Goal: Information Seeking & Learning: Check status

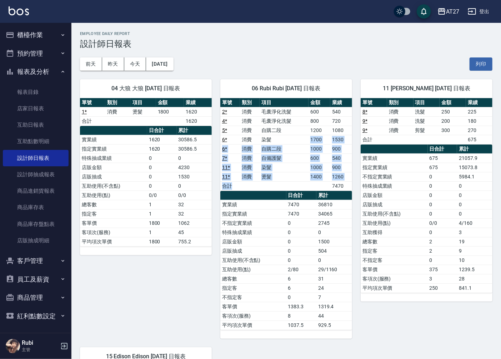
drag, startPoint x: 270, startPoint y: 140, endPoint x: 282, endPoint y: 207, distance: 68.3
click at [282, 207] on div "單號 類別 項目 金額 業績 2 * 消費 毛囊淨化洗髮 600 540 4 * 消費 毛囊淨化洗髮 800 720 5 * 消費 自購二段 1200 108…" at bounding box center [286, 214] width 132 height 232
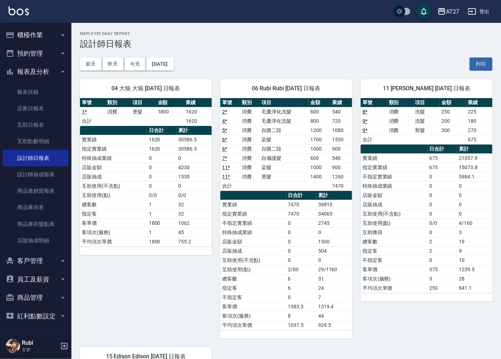
drag, startPoint x: 282, startPoint y: 207, endPoint x: 278, endPoint y: 223, distance: 16.2
click at [281, 223] on td "不指定實業績" at bounding box center [253, 222] width 66 height 9
click at [268, 201] on tbody "實業績 7470 36810 指定實業績 7470 34065 不指定實業績 0 2745 特殊抽成業績 0 0 店販金額 0 1500 店販抽成 0 504…" at bounding box center [286, 265] width 132 height 130
drag, startPoint x: 268, startPoint y: 201, endPoint x: 279, endPoint y: 215, distance: 17.7
click at [279, 215] on div "單號 類別 項目 金額 業績 2 * 消費 毛囊淨化洗髮 600 540 4 * 消費 毛囊淨化洗髮 800 720 5 * 消費 自購二段 1200 108…" at bounding box center [286, 214] width 132 height 232
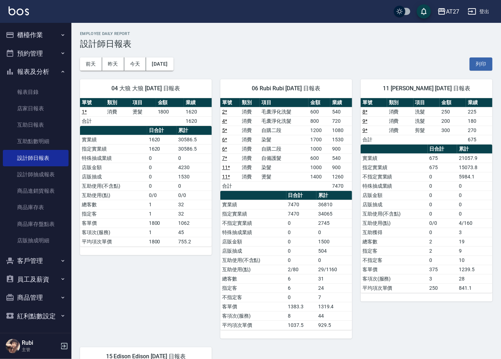
drag, startPoint x: 279, startPoint y: 215, endPoint x: 283, endPoint y: 232, distance: 17.9
click at [283, 232] on td "特殊抽成業績" at bounding box center [253, 232] width 66 height 9
drag, startPoint x: 283, startPoint y: 232, endPoint x: 279, endPoint y: 221, distance: 12.1
click at [279, 221] on tbody "實業績 7470 36810 指定實業績 7470 34065 不指定實業績 0 2745 特殊抽成業績 0 0 店販金額 0 1500 店販抽成 0 504…" at bounding box center [286, 265] width 132 height 130
drag, startPoint x: 279, startPoint y: 221, endPoint x: 282, endPoint y: 218, distance: 4.0
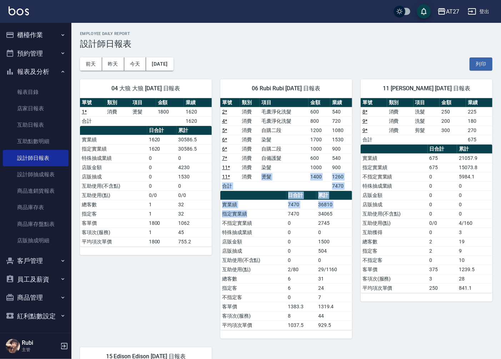
click at [282, 218] on div "單號 類別 項目 金額 業績 2 * 消費 毛囊淨化洗髮 600 540 4 * 消費 毛囊淨化洗髮 800 720 5 * 消費 自購二段 1200 108…" at bounding box center [286, 214] width 132 height 232
drag, startPoint x: 282, startPoint y: 218, endPoint x: 286, endPoint y: 231, distance: 13.6
click at [286, 231] on td "特殊抽成業績" at bounding box center [253, 232] width 66 height 9
drag, startPoint x: 285, startPoint y: 231, endPoint x: 280, endPoint y: 215, distance: 16.4
click at [280, 215] on tbody "實業績 7470 36810 指定實業績 7470 34065 不指定實業績 0 2745 特殊抽成業績 0 0 店販金額 0 1500 店販抽成 0 504…" at bounding box center [286, 265] width 132 height 130
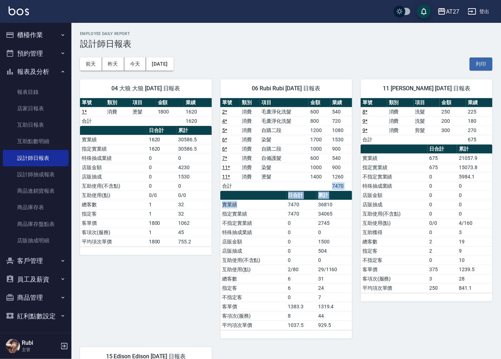
drag, startPoint x: 280, startPoint y: 215, endPoint x: 282, endPoint y: 221, distance: 6.3
click at [282, 221] on div "單號 類別 項目 金額 業績 2 * 消費 毛囊淨化洗髮 600 540 4 * 消費 毛囊淨化洗髮 800 720 5 * 消費 自購二段 1200 108…" at bounding box center [286, 214] width 132 height 232
drag, startPoint x: 282, startPoint y: 221, endPoint x: 286, endPoint y: 240, distance: 18.6
click at [286, 240] on td "店販金額" at bounding box center [253, 241] width 66 height 9
drag, startPoint x: 286, startPoint y: 240, endPoint x: 284, endPoint y: 230, distance: 9.5
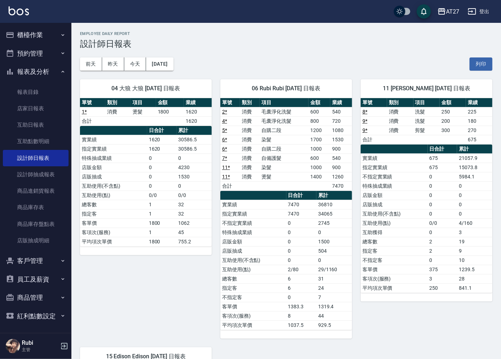
click at [284, 230] on tbody "實業績 7470 36810 指定實業績 7470 34065 不指定實業績 0 2745 特殊抽成業績 0 0 店販金額 0 1500 店販抽成 0 504…" at bounding box center [286, 265] width 132 height 130
drag, startPoint x: 284, startPoint y: 230, endPoint x: 283, endPoint y: 220, distance: 10.7
click at [283, 220] on table "日合計 累計 實業績 7470 36810 指定實業績 7470 34065 不指定實業績 0 2745 特殊抽成業績 0 0 店販金額 0 1500 店販抽…" at bounding box center [286, 260] width 132 height 139
drag, startPoint x: 283, startPoint y: 220, endPoint x: 292, endPoint y: 232, distance: 15.2
click at [292, 232] on td "0" at bounding box center [301, 232] width 30 height 9
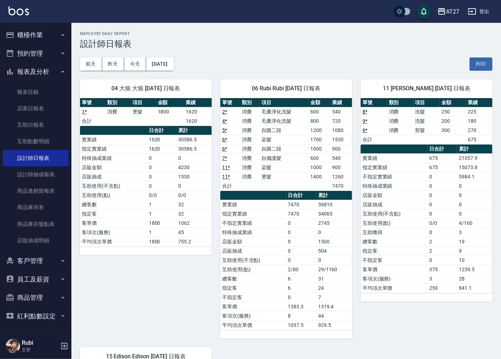
drag, startPoint x: 288, startPoint y: 219, endPoint x: 286, endPoint y: 213, distance: 6.4
click at [286, 213] on tbody "實業績 7470 36810 指定實業績 7470 34065 不指定實業績 0 2745 特殊抽成業績 0 0 店販金額 0 1500 店販抽成 0 504…" at bounding box center [286, 265] width 132 height 130
drag, startPoint x: 286, startPoint y: 213, endPoint x: 287, endPoint y: 226, distance: 13.2
click at [287, 226] on div "單號 類別 項目 金額 業績 2 * 消費 毛囊淨化洗髮 600 540 4 * 消費 毛囊淨化洗髮 800 720 5 * 消費 自購二段 1200 108…" at bounding box center [286, 214] width 132 height 232
drag, startPoint x: 287, startPoint y: 226, endPoint x: 286, endPoint y: 236, distance: 9.6
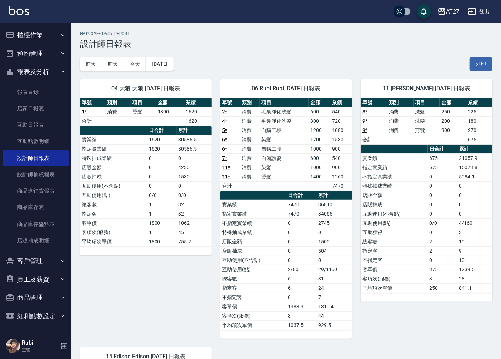
click at [286, 236] on td "0" at bounding box center [301, 232] width 30 height 9
drag, startPoint x: 276, startPoint y: 217, endPoint x: 273, endPoint y: 212, distance: 5.4
click at [273, 212] on tbody "實業績 7470 36810 指定實業績 7470 34065 不指定實業績 0 2745 特殊抽成業績 0 0 店販金額 0 1500 店販抽成 0 504…" at bounding box center [286, 265] width 132 height 130
drag, startPoint x: 273, startPoint y: 212, endPoint x: 282, endPoint y: 218, distance: 10.6
click at [282, 218] on div "單號 類別 項目 金額 業績 2 * 消費 毛囊淨化洗髮 600 540 4 * 消費 毛囊淨化洗髮 800 720 5 * 消費 自購二段 1200 108…" at bounding box center [286, 214] width 132 height 232
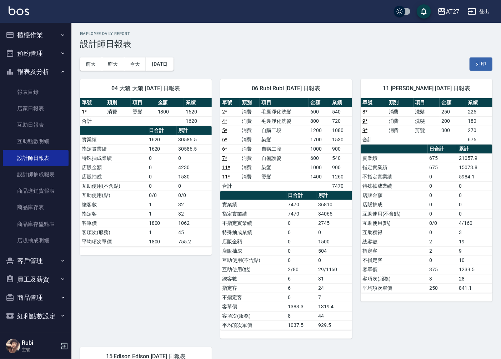
drag, startPoint x: 282, startPoint y: 218, endPoint x: 284, endPoint y: 230, distance: 11.9
click at [284, 230] on td "特殊抽成業績" at bounding box center [253, 232] width 66 height 9
